Goal: Check status

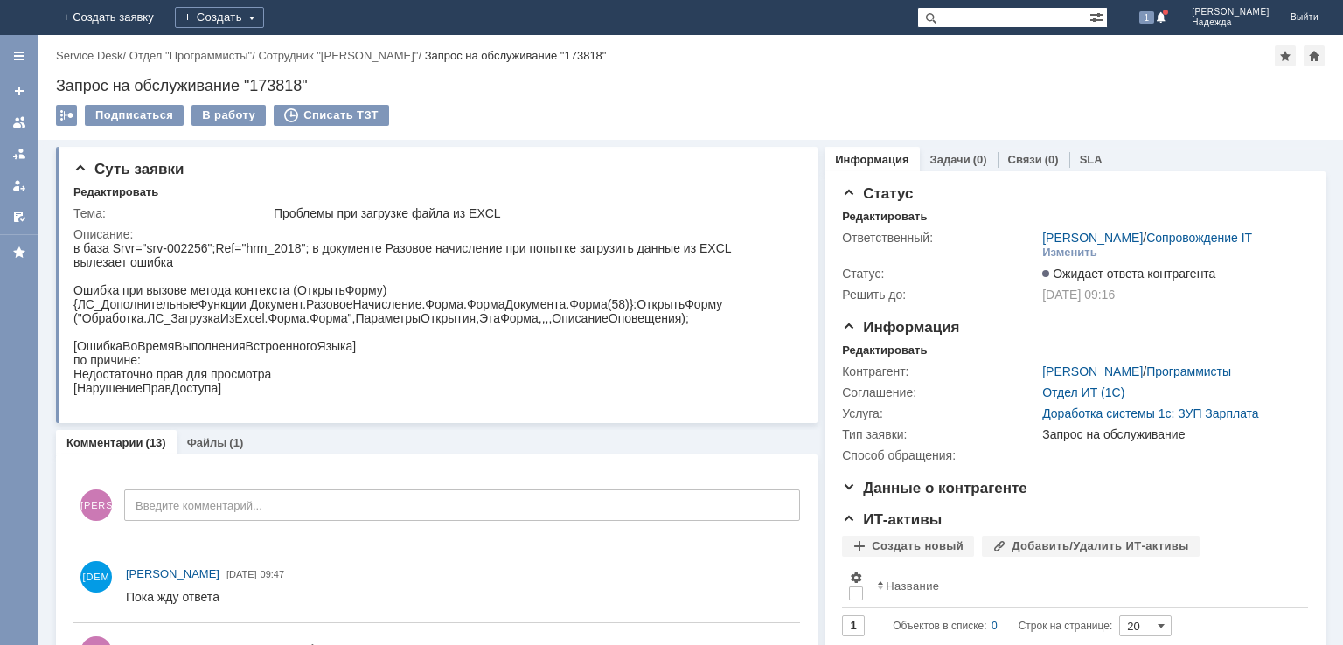
paste input "174241"
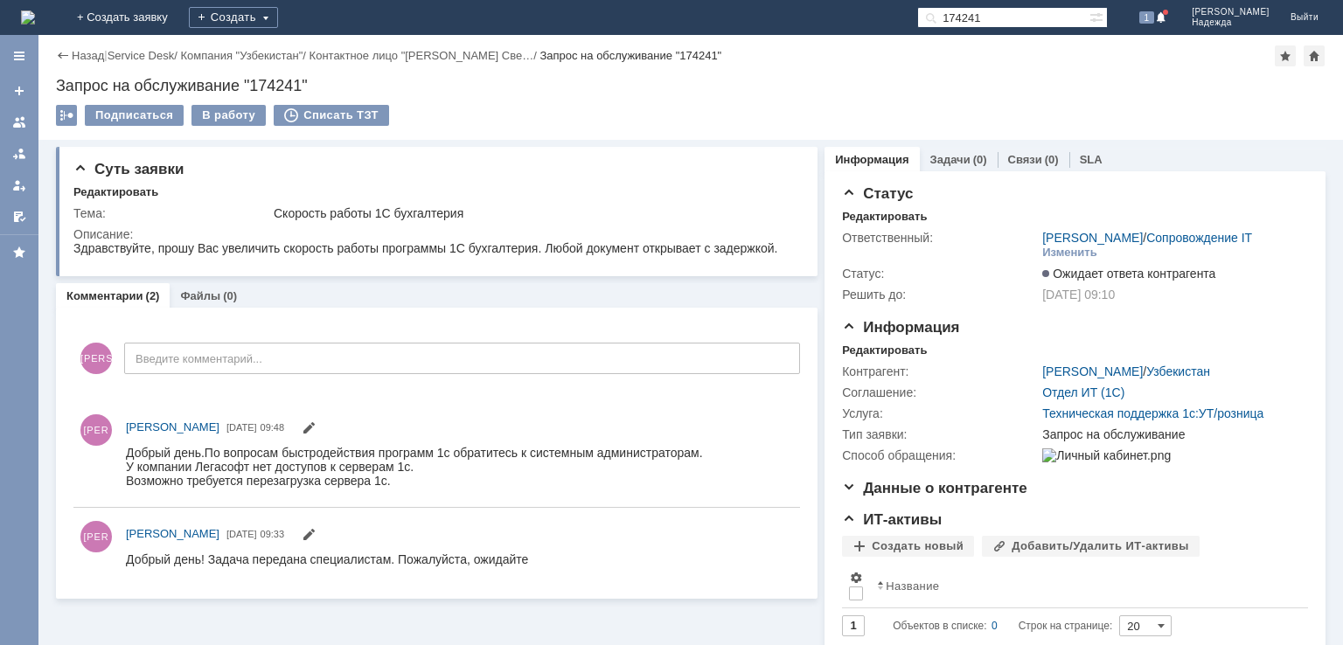
click at [990, 2] on div "На домашнюю + Создать заявку Создать 174241 1 [PERSON_NAME] Выйти" at bounding box center [671, 17] width 1343 height 35
click at [1013, 14] on input "174241" at bounding box center [1003, 17] width 172 height 21
paste input "112"
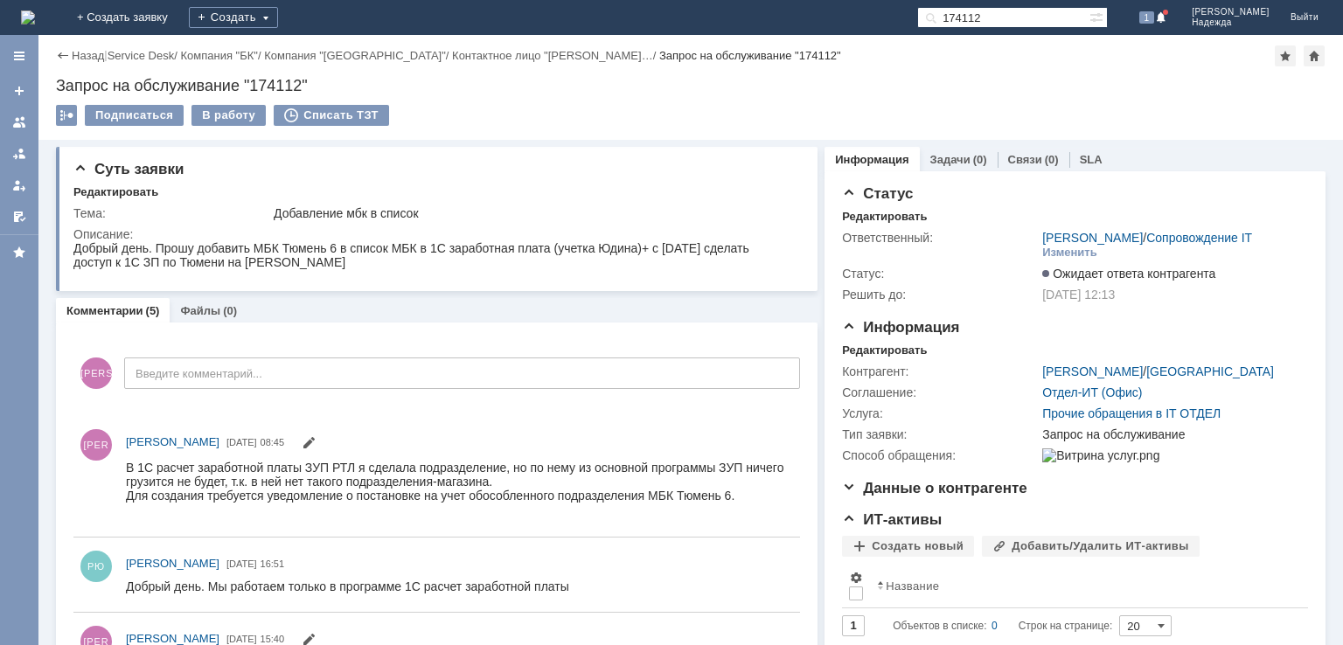
click at [1025, 10] on input "174112" at bounding box center [1003, 17] width 172 height 21
paste input "3990"
type input "173990"
